Goal: Information Seeking & Learning: Compare options

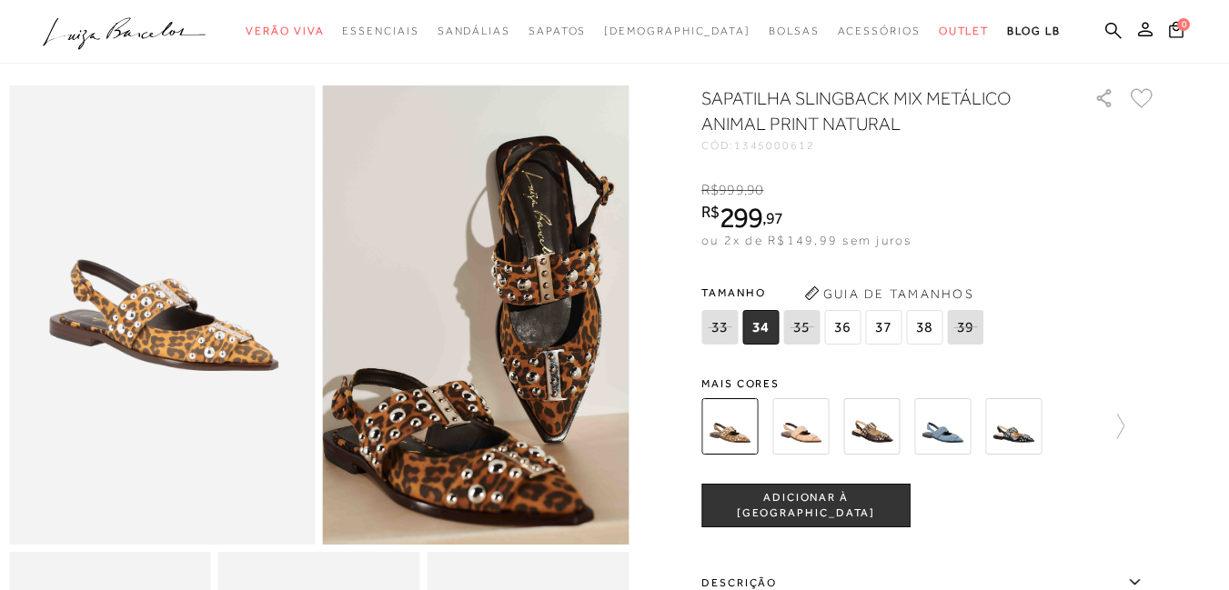
click at [838, 329] on span "36" at bounding box center [842, 327] width 36 height 35
click at [767, 335] on span "34" at bounding box center [760, 327] width 36 height 35
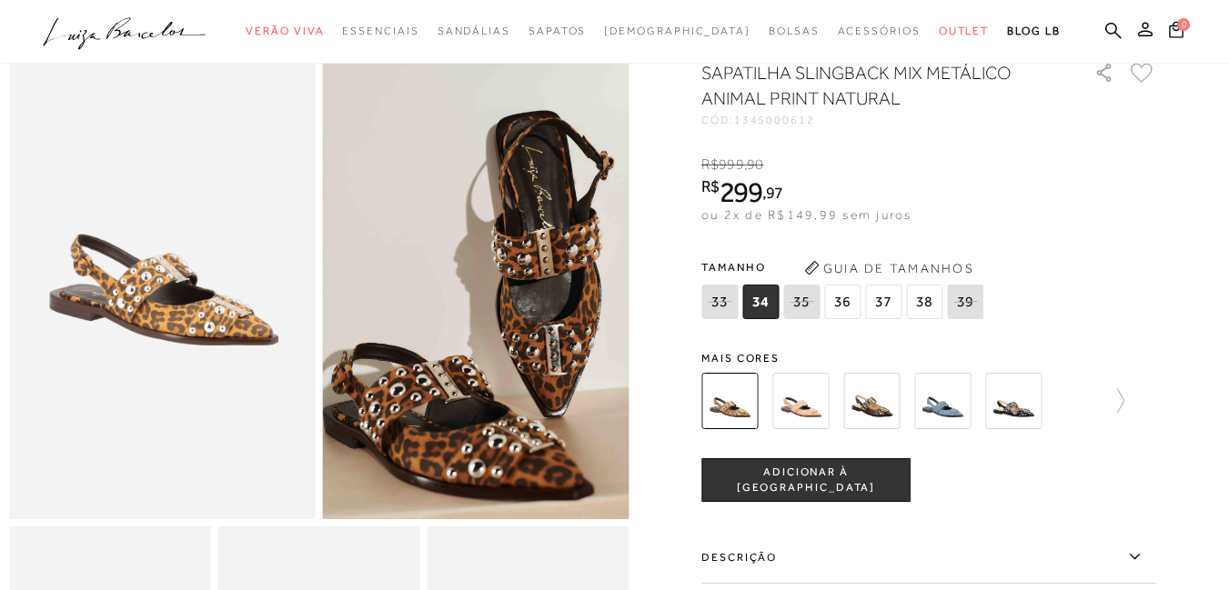
scroll to position [78, 0]
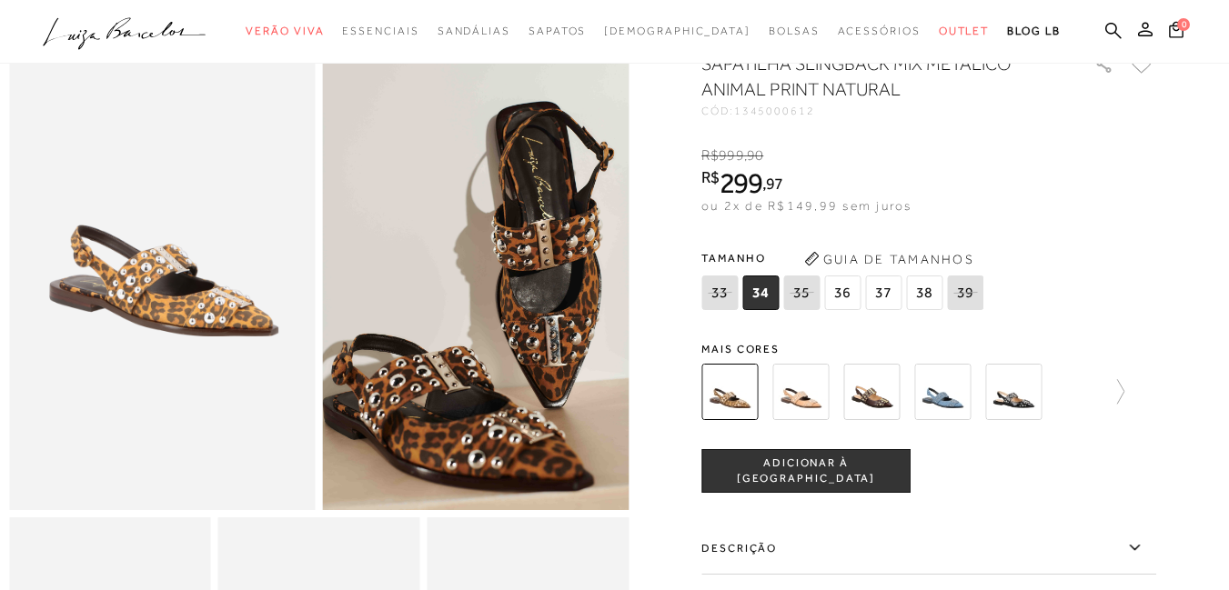
click at [798, 405] on img at bounding box center [800, 392] width 56 height 56
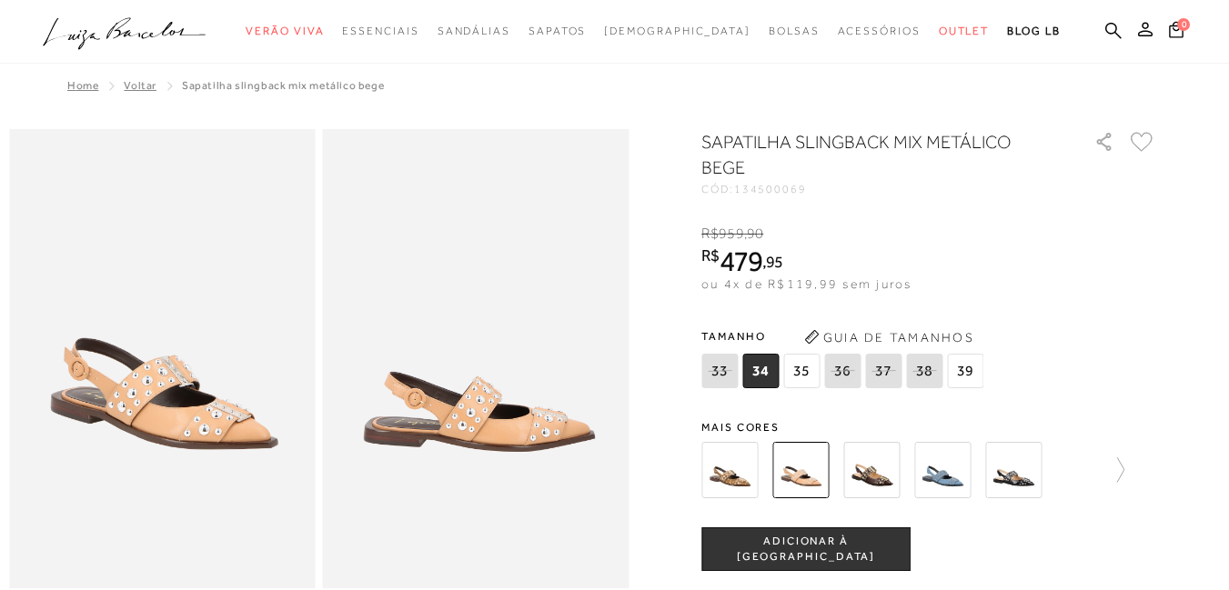
click at [899, 473] on img at bounding box center [871, 470] width 56 height 56
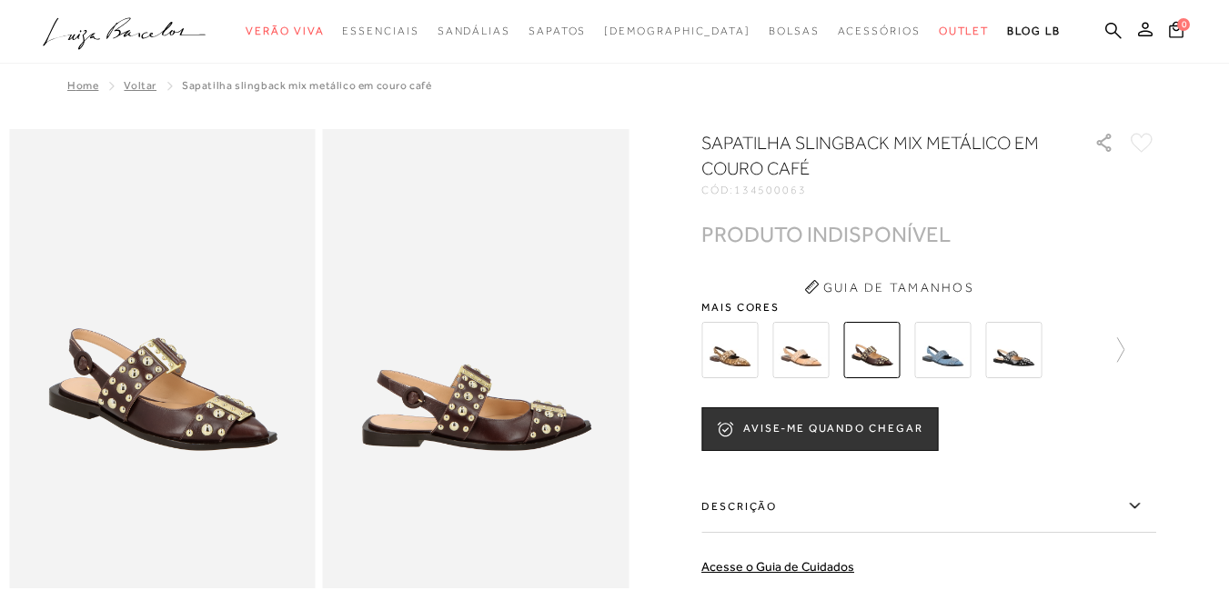
drag, startPoint x: 953, startPoint y: 358, endPoint x: 947, endPoint y: 370, distance: 13.4
click at [953, 361] on img at bounding box center [942, 350] width 56 height 56
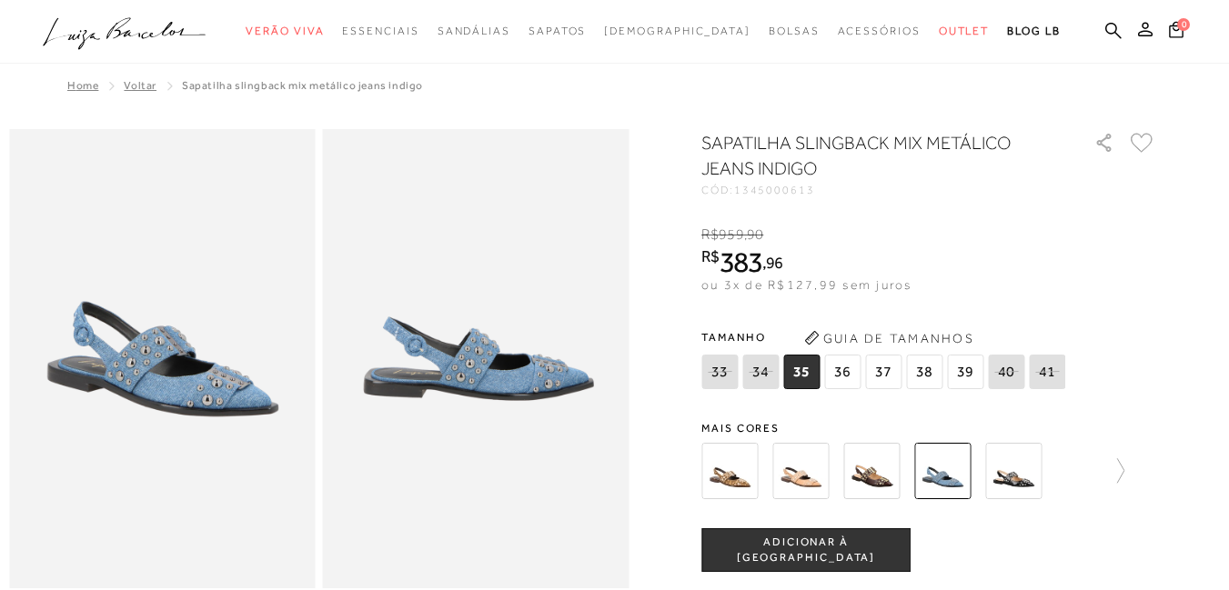
drag, startPoint x: 1002, startPoint y: 487, endPoint x: 1013, endPoint y: 482, distance: 12.2
click at [1002, 487] on img at bounding box center [1013, 471] width 56 height 56
